Goal: Task Accomplishment & Management: Use online tool/utility

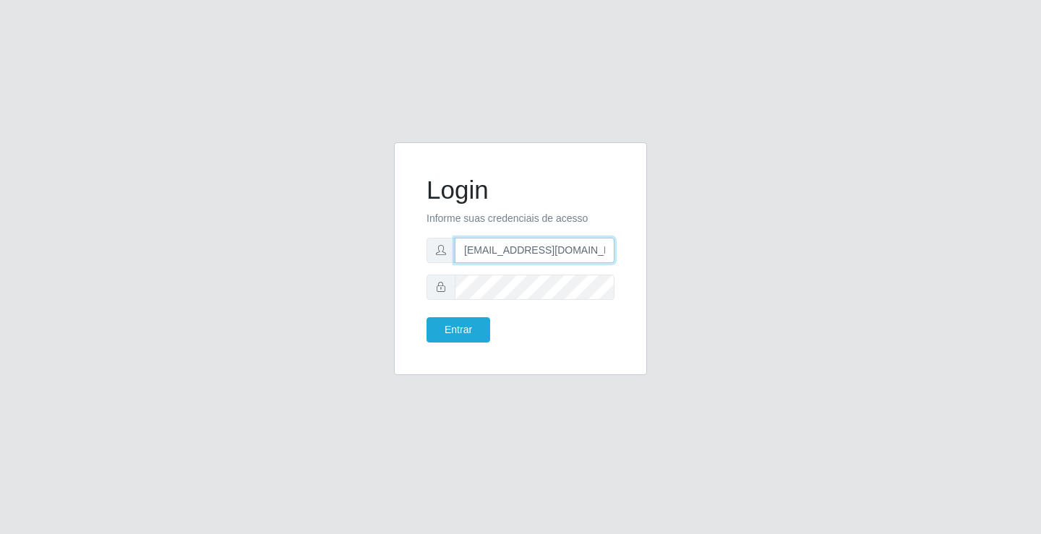
click at [609, 250] on input "[EMAIL_ADDRESS][DOMAIN_NAME]" at bounding box center [535, 250] width 160 height 25
type input "a"
type input "[EMAIL_ADDRESS][DOMAIN_NAME]"
click at [427, 317] on button "Entrar" at bounding box center [459, 329] width 64 height 25
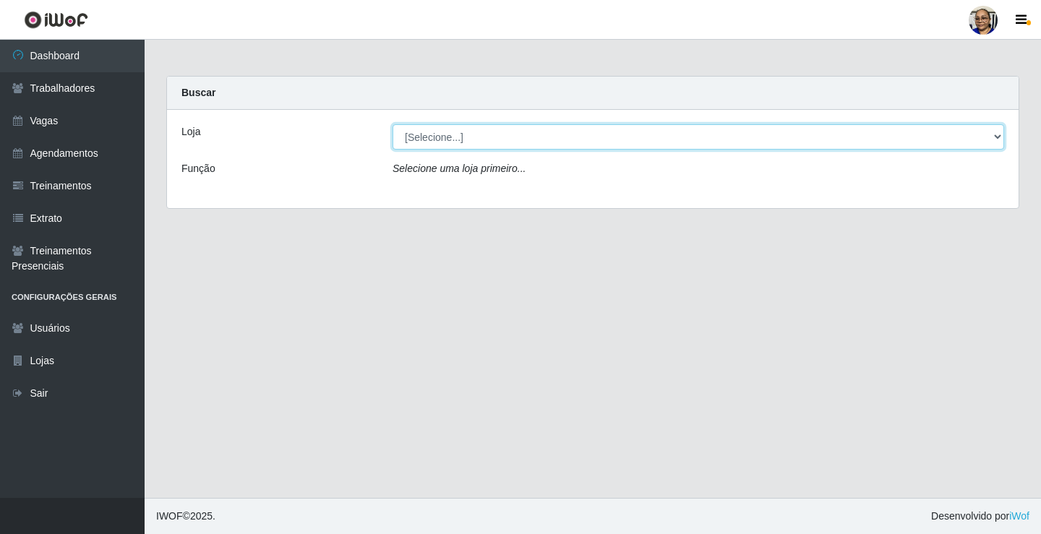
click at [995, 136] on select "[Selecione...] Mercadinho [GEOGRAPHIC_DATA]" at bounding box center [699, 136] width 612 height 25
select select "345"
click at [393, 124] on select "[Selecione...] Mercadinho [GEOGRAPHIC_DATA]" at bounding box center [699, 136] width 612 height 25
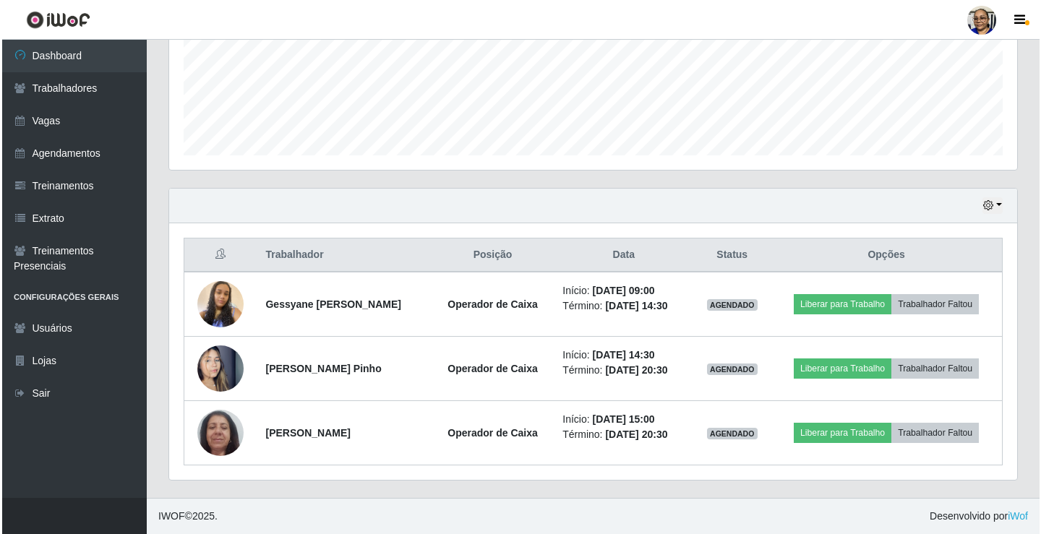
scroll to position [394, 0]
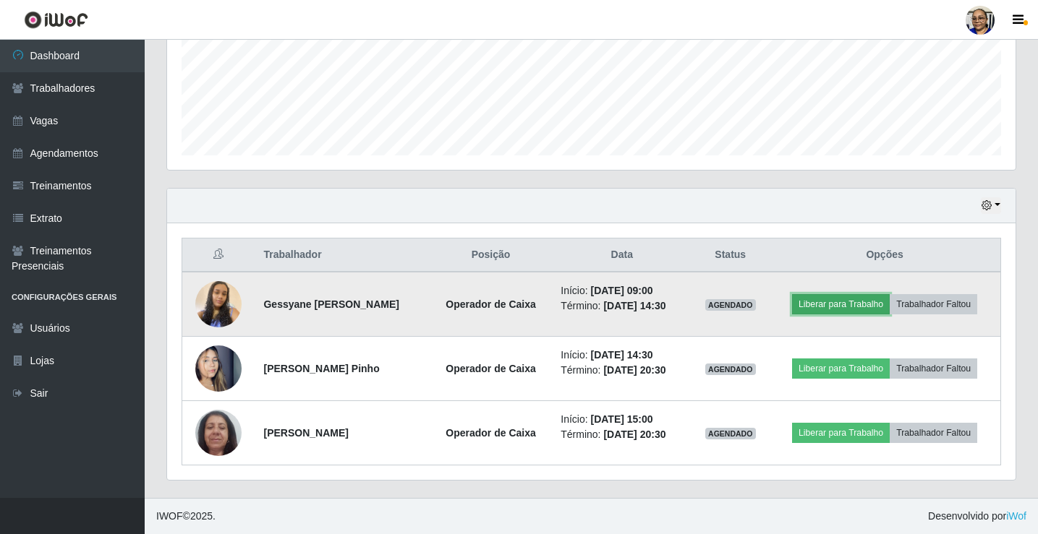
click at [890, 294] on button "Liberar para Trabalho" at bounding box center [841, 304] width 98 height 20
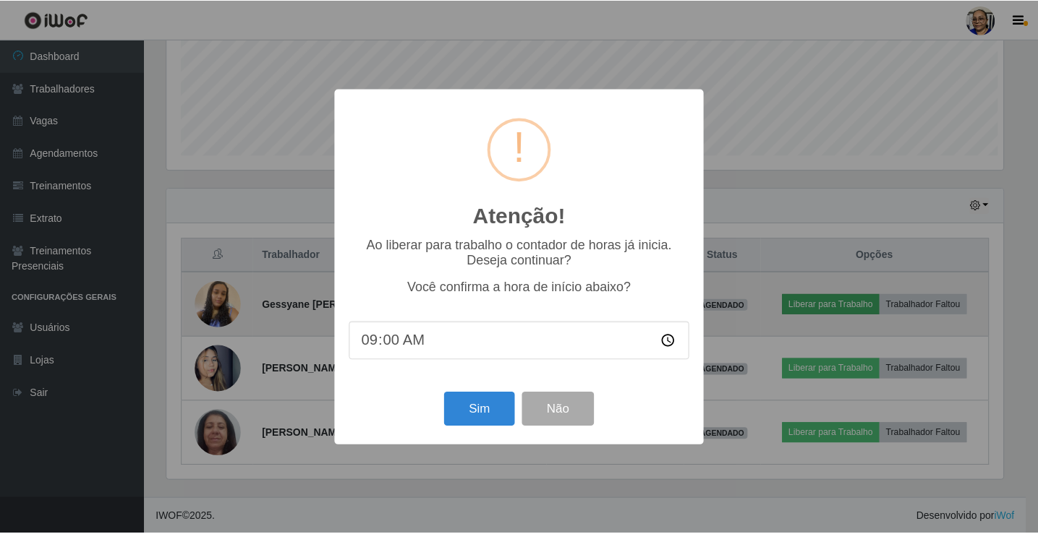
scroll to position [300, 840]
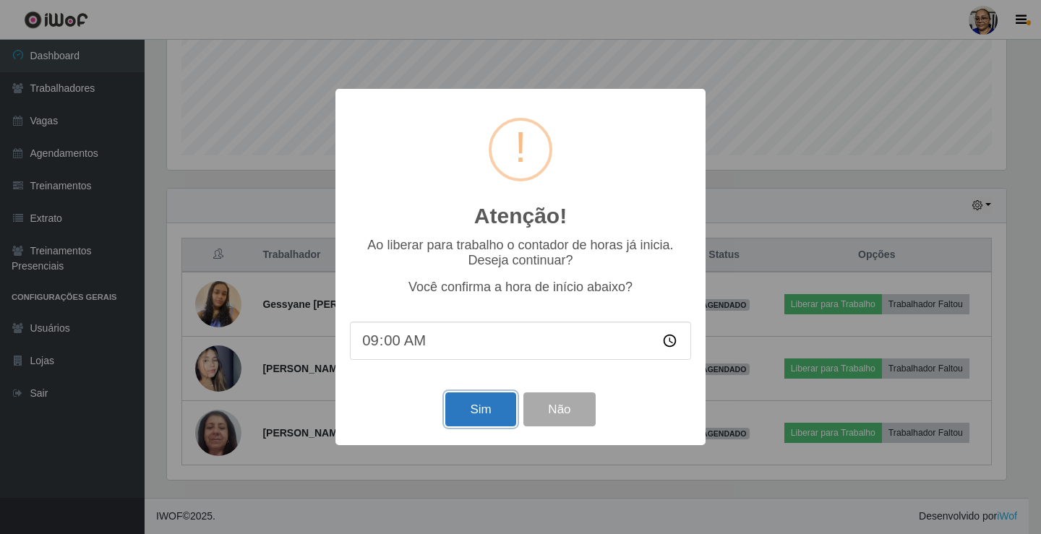
click at [475, 414] on button "Sim" at bounding box center [480, 410] width 70 height 34
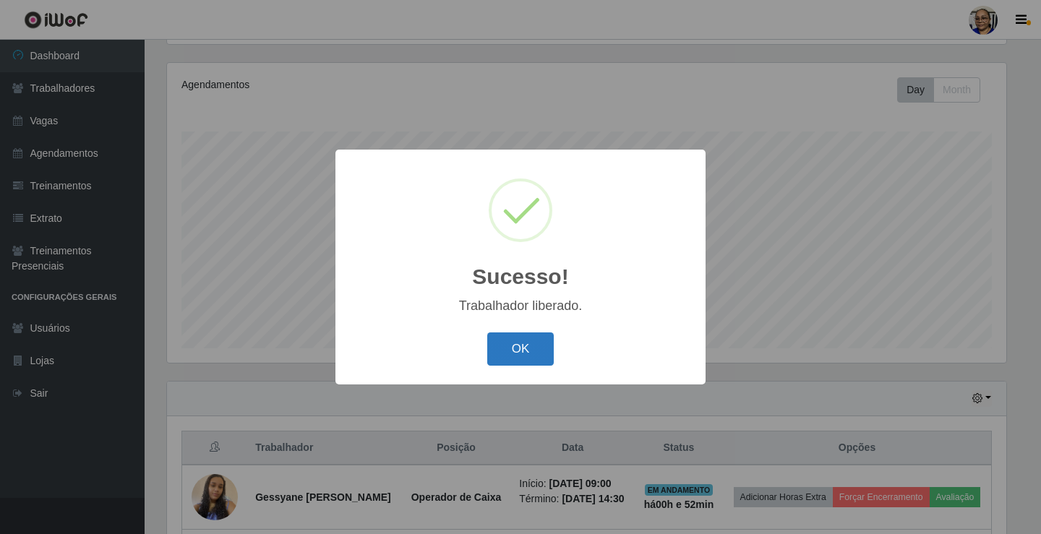
click at [523, 353] on button "OK" at bounding box center [520, 350] width 67 height 34
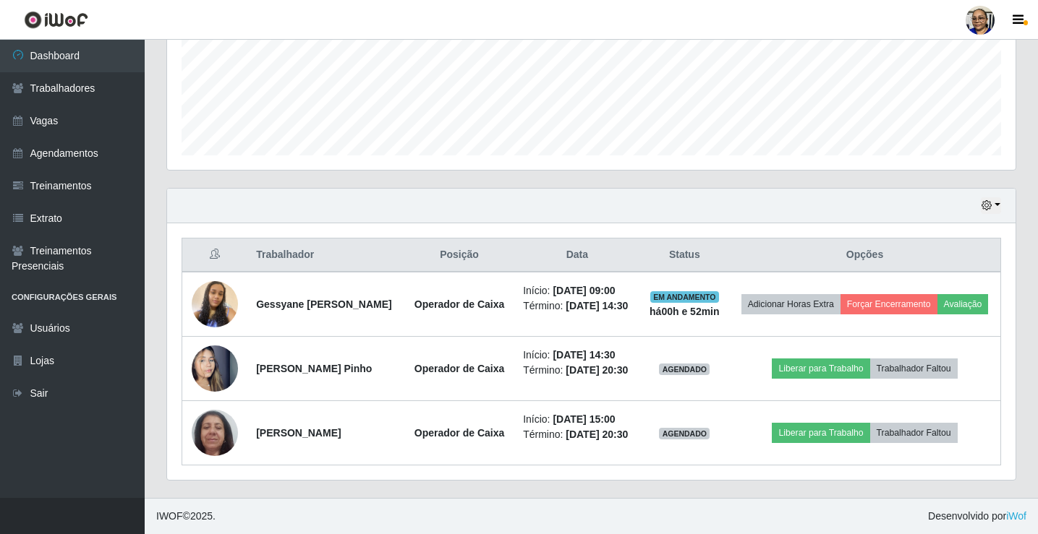
scroll to position [440, 0]
